Goal: Find contact information: Find contact information

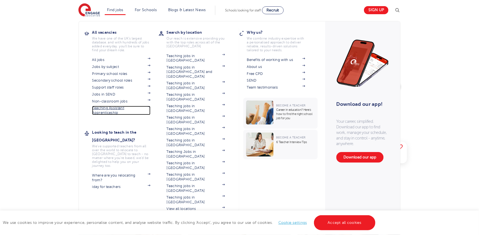
click at [123, 107] on link "Teaching Assistant Apprenticeship" at bounding box center [121, 110] width 58 height 9
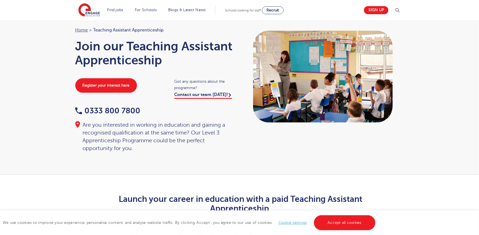
scroll to position [23, 0]
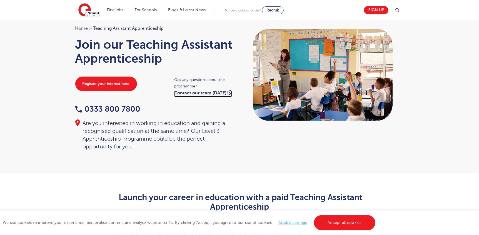
click at [215, 92] on link "Contact our team [DATE]!" at bounding box center [203, 93] width 58 height 7
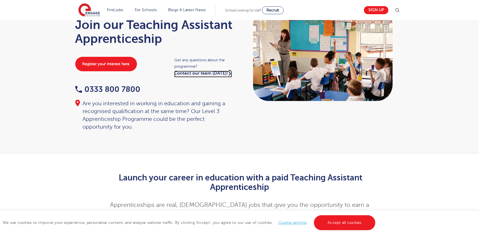
scroll to position [0, 0]
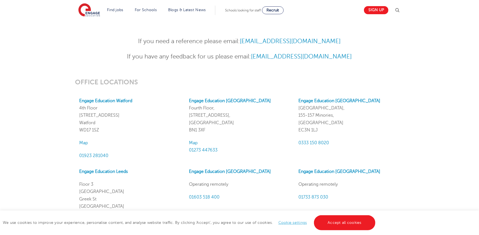
scroll to position [304, 0]
